Goal: Task Accomplishment & Management: Manage account settings

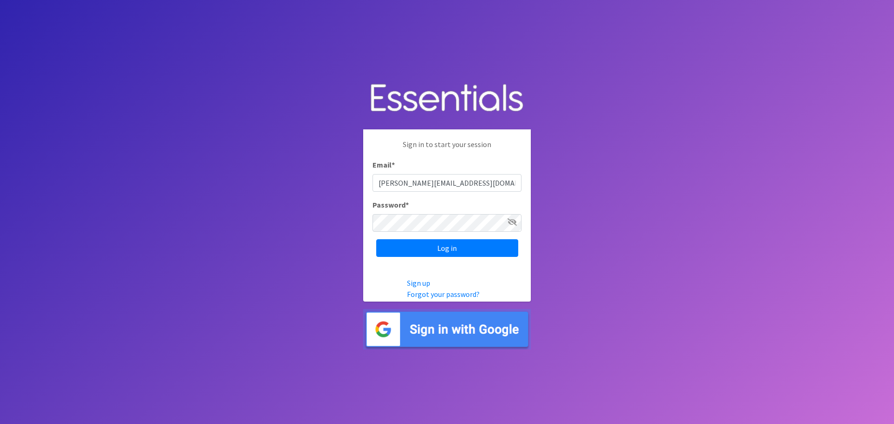
type input "[PERSON_NAME][EMAIL_ADDRESS][DOMAIN_NAME]"
click at [376, 239] on input "Log in" at bounding box center [447, 248] width 142 height 18
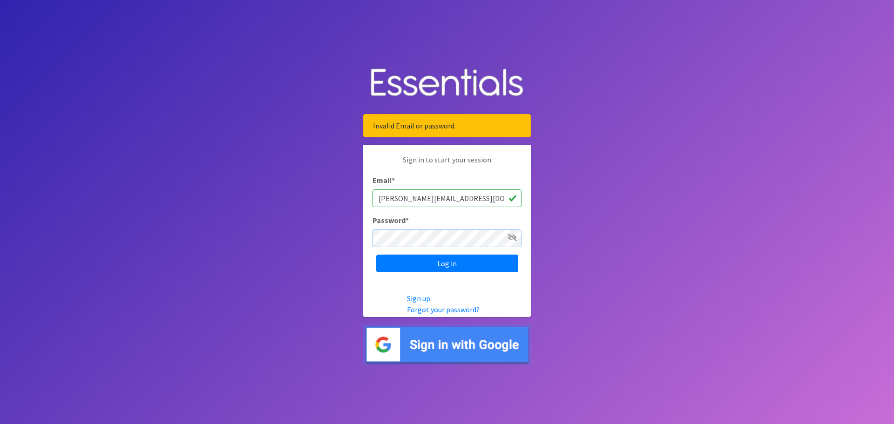
click at [376, 255] on input "Log in" at bounding box center [447, 264] width 142 height 18
click at [439, 309] on link "Forgot your password?" at bounding box center [443, 309] width 73 height 9
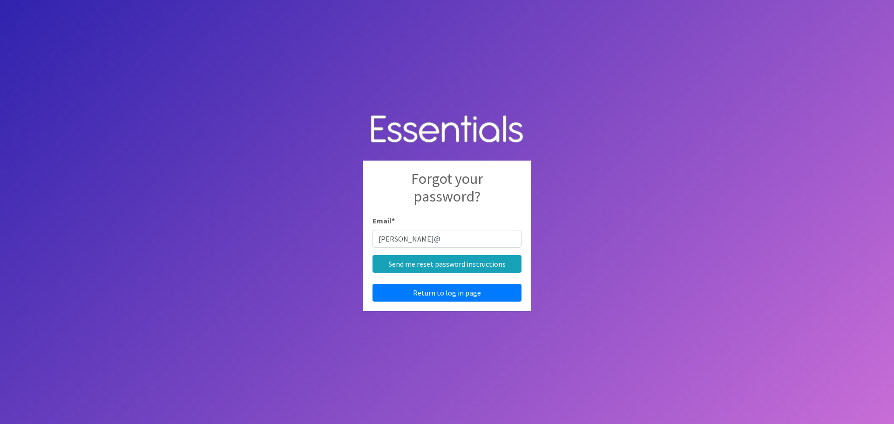
type input "[PERSON_NAME][EMAIL_ADDRESS][DOMAIN_NAME]"
click at [431, 269] on input "Send me reset password instructions" at bounding box center [446, 264] width 149 height 18
